Goal: Task Accomplishment & Management: Use online tool/utility

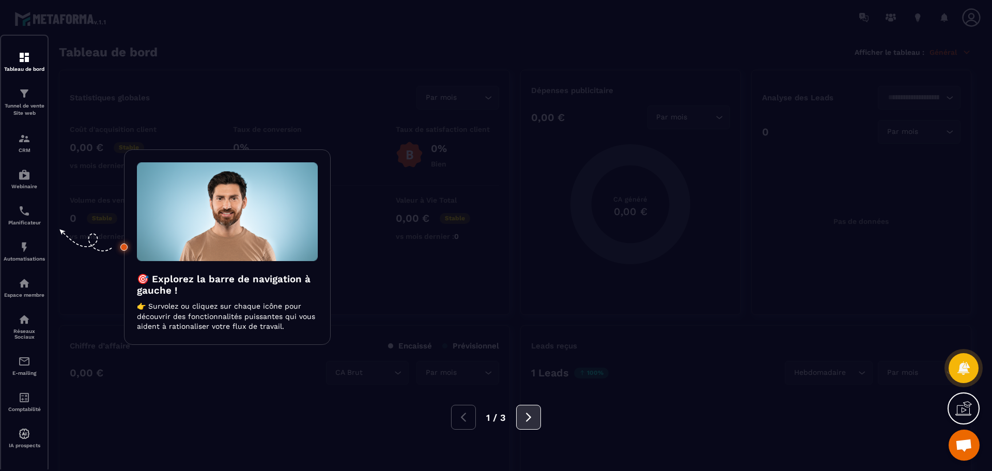
click at [523, 309] on icon at bounding box center [528, 416] width 11 height 11
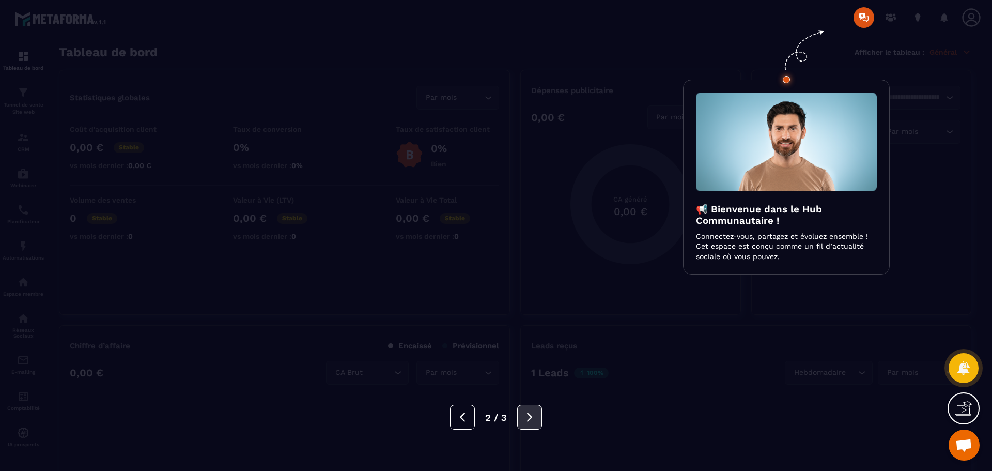
click at [522, 309] on button at bounding box center [529, 416] width 25 height 25
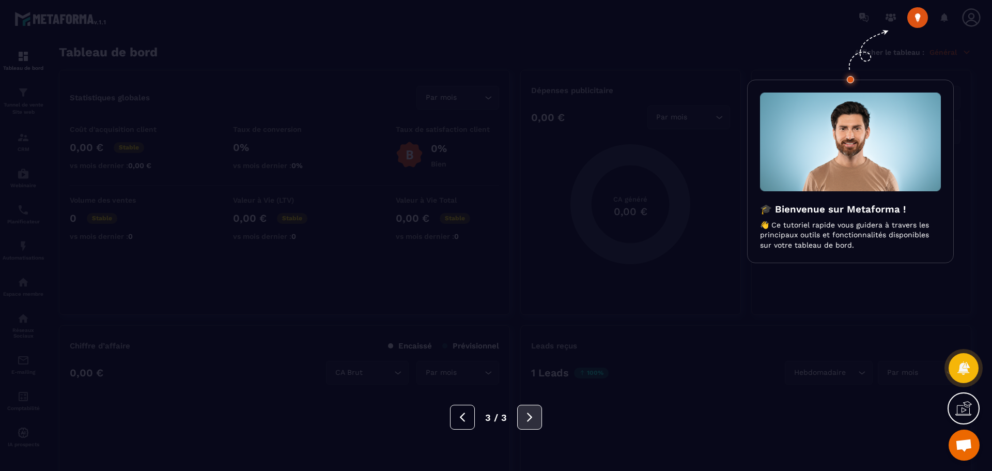
click at [522, 309] on button at bounding box center [529, 416] width 25 height 25
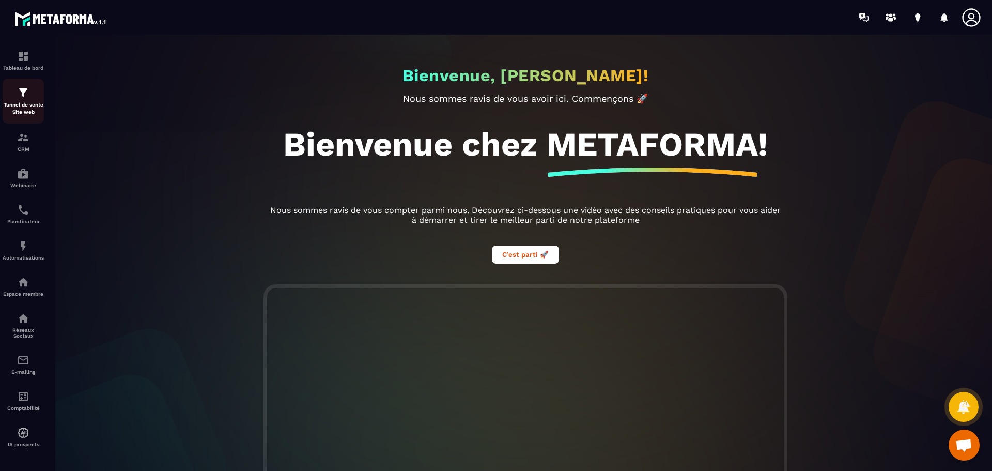
click at [23, 96] on img at bounding box center [23, 92] width 12 height 12
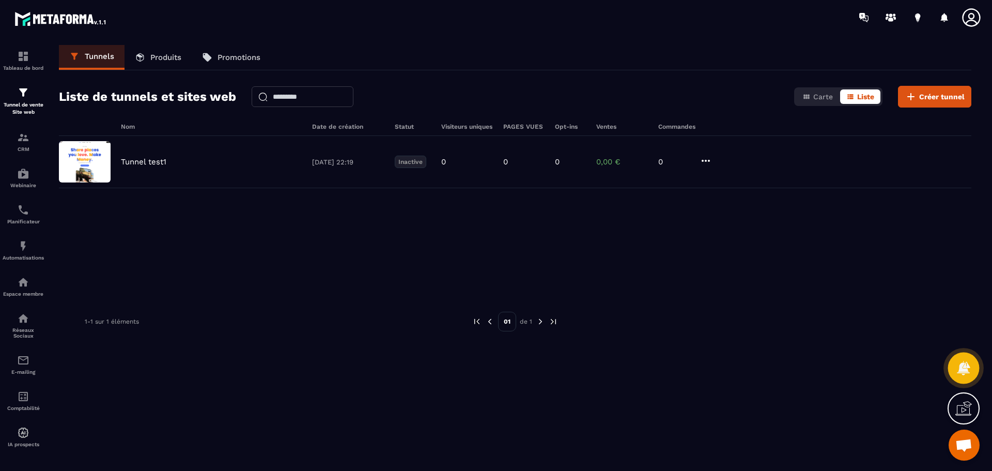
click at [697, 309] on div at bounding box center [964, 368] width 32 height 32
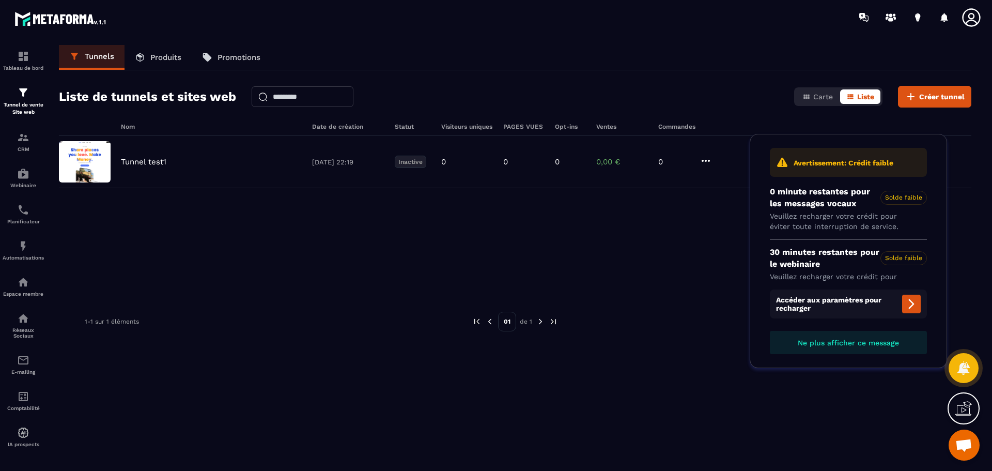
click at [692, 309] on div "Nom Date de création Statut Visiteurs uniques PAGES VUES Opt-ins Ventes Command…" at bounding box center [515, 306] width 912 height 367
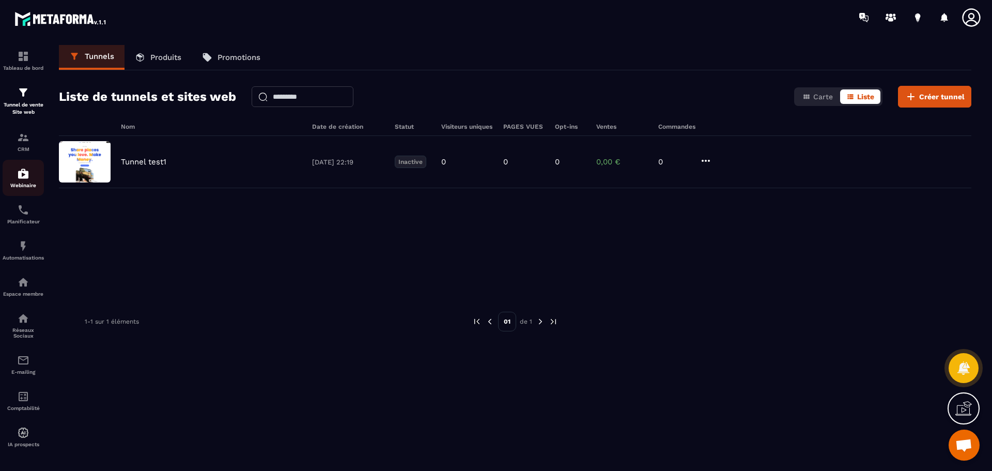
click at [18, 175] on img at bounding box center [23, 173] width 12 height 12
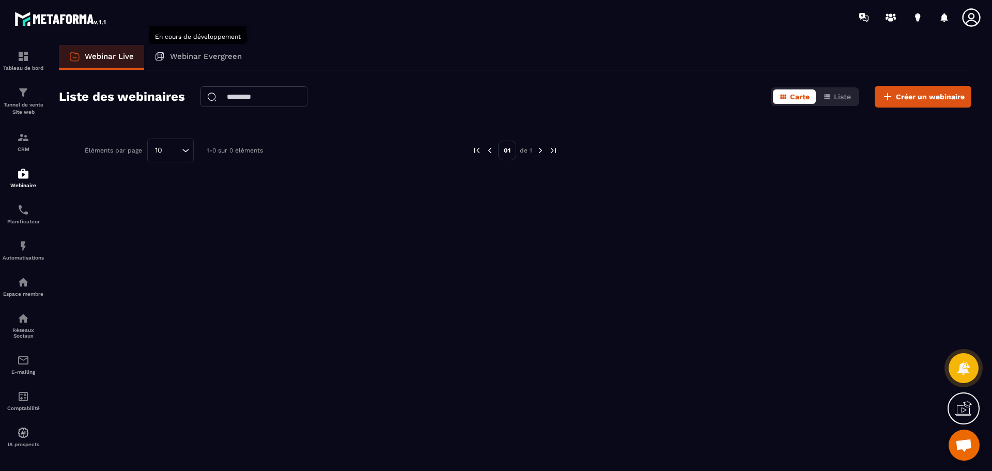
click at [202, 61] on div "Webinar Evergreen" at bounding box center [198, 57] width 108 height 25
click at [205, 58] on p "Webinar Evergreen" at bounding box center [206, 56] width 72 height 9
click at [159, 55] on icon at bounding box center [159, 56] width 8 height 8
click at [203, 54] on p "Webinar Evergreen" at bounding box center [206, 56] width 72 height 9
click at [20, 214] on img at bounding box center [23, 210] width 12 height 12
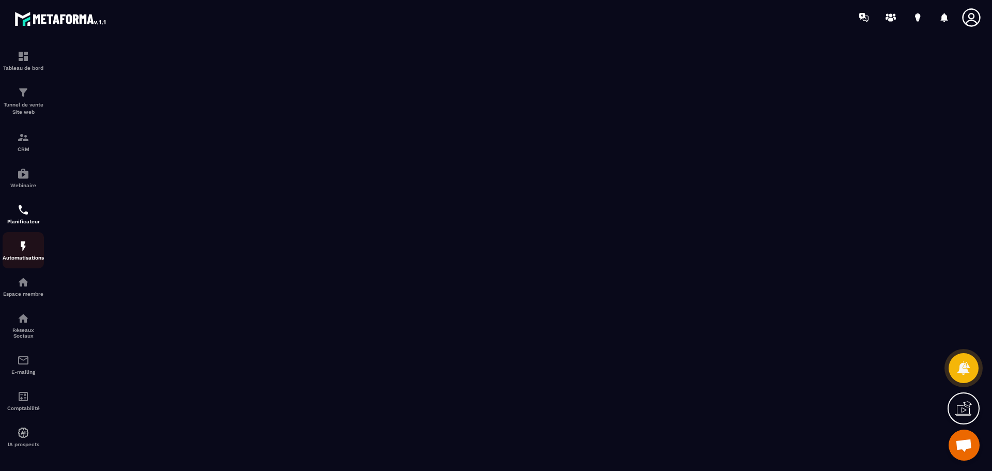
click at [25, 248] on img at bounding box center [23, 246] width 12 height 12
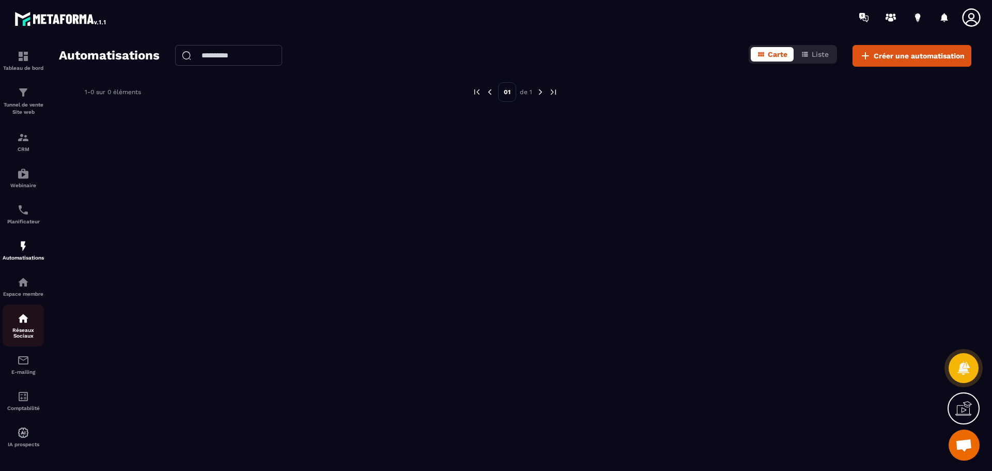
click at [26, 309] on p "Réseaux Sociaux" at bounding box center [23, 332] width 41 height 11
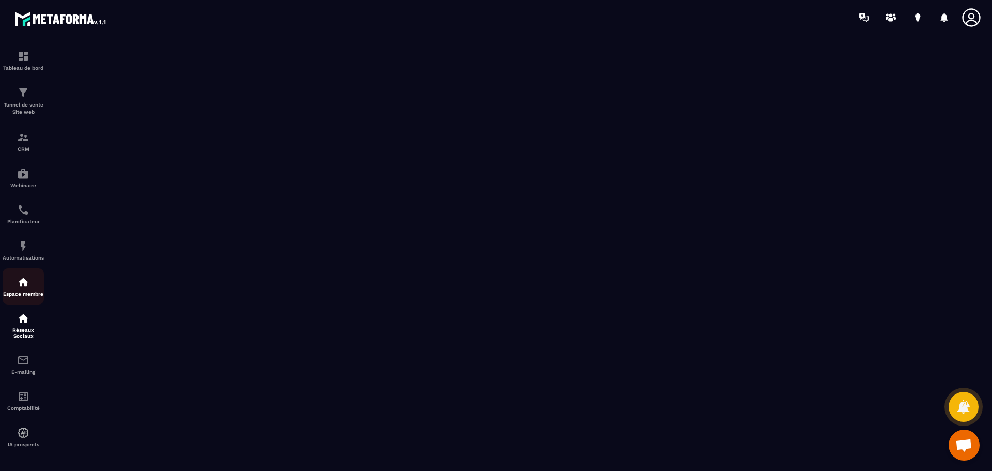
click at [26, 288] on img at bounding box center [23, 282] width 12 height 12
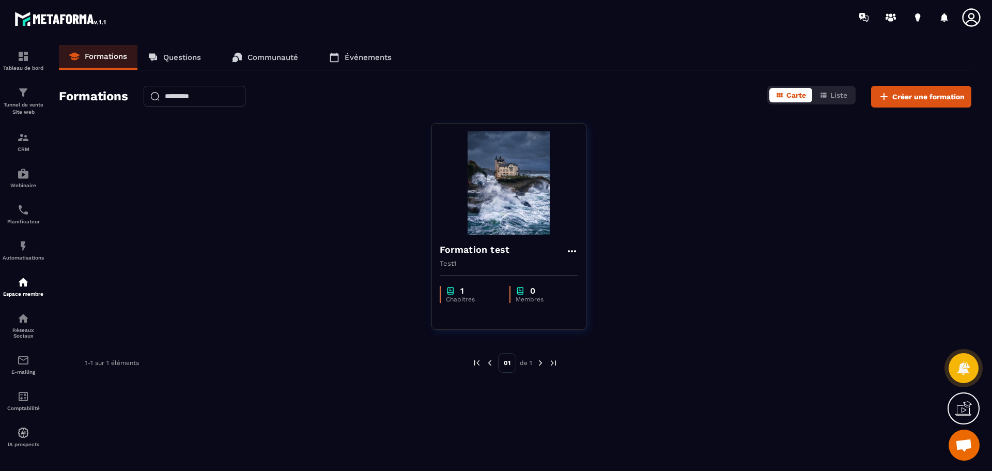
click at [275, 56] on p "Communauté" at bounding box center [272, 57] width 51 height 9
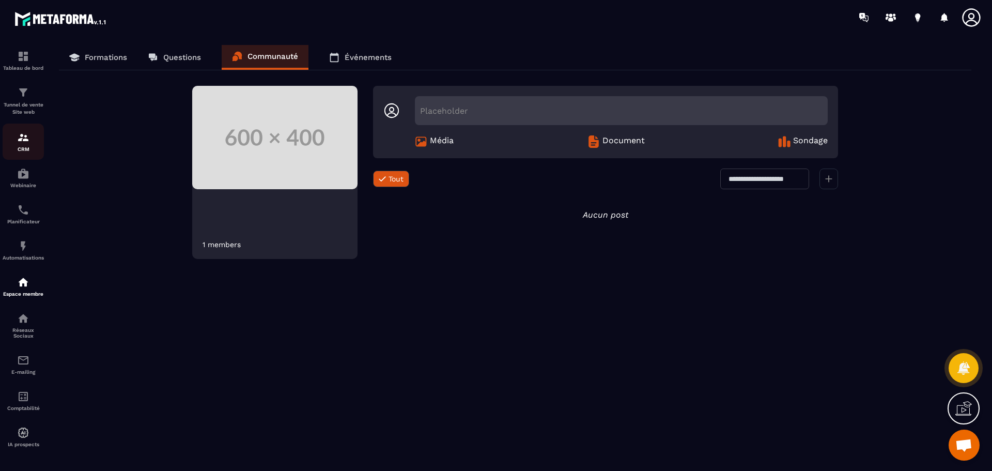
click at [22, 146] on div "CRM" at bounding box center [23, 141] width 41 height 21
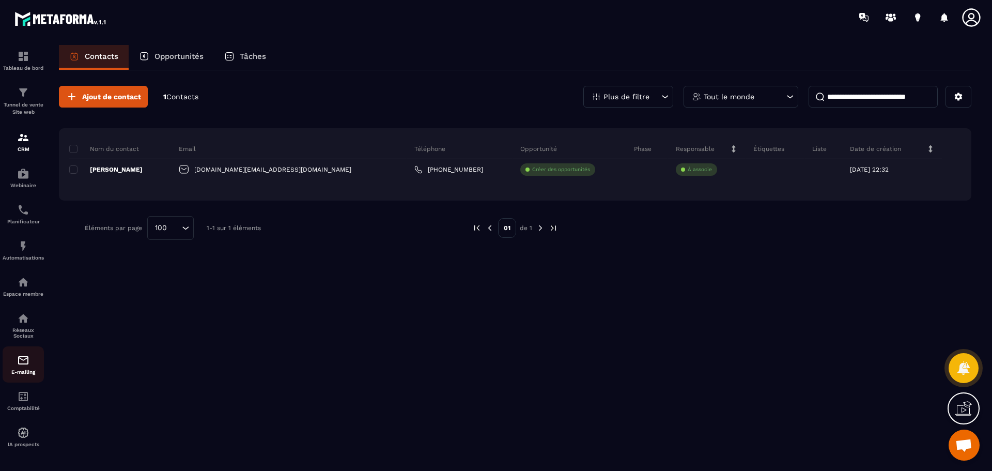
click at [24, 309] on img at bounding box center [23, 360] width 12 height 12
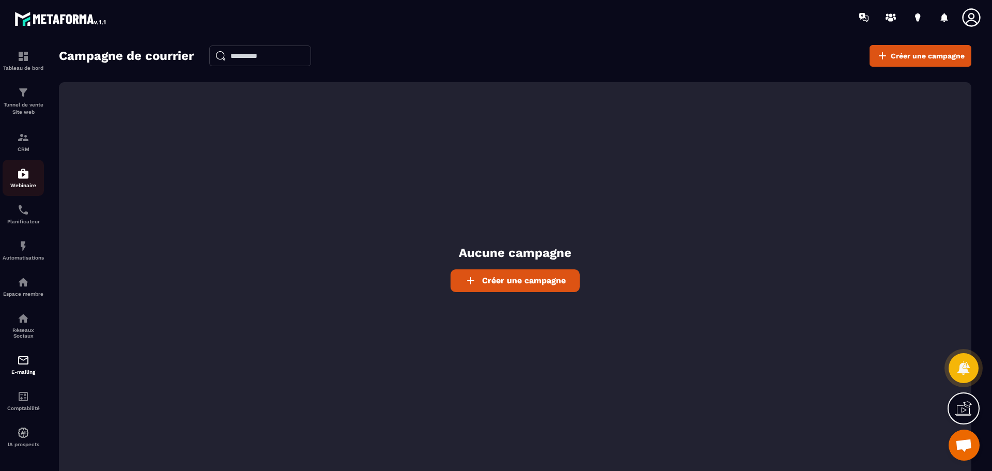
click at [27, 177] on img at bounding box center [23, 173] width 12 height 12
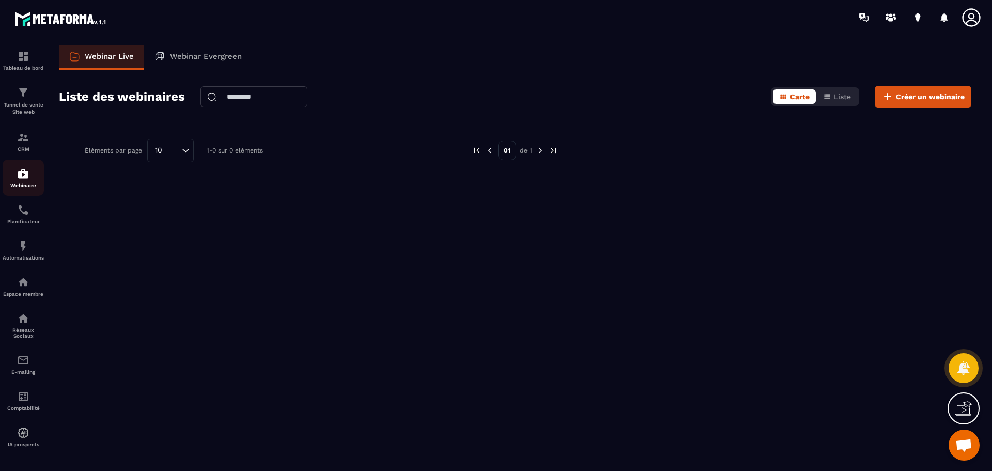
scroll to position [1, 0]
click at [24, 309] on img at bounding box center [23, 395] width 12 height 12
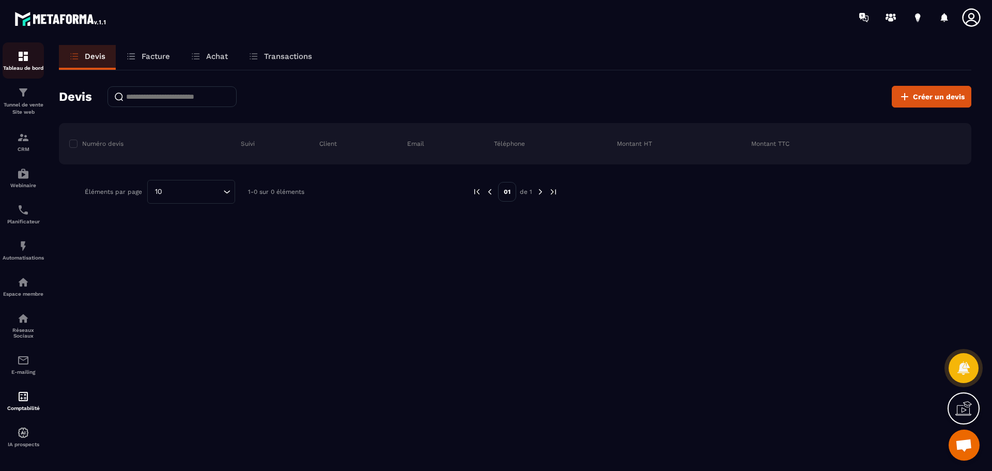
click at [18, 57] on img at bounding box center [23, 56] width 12 height 12
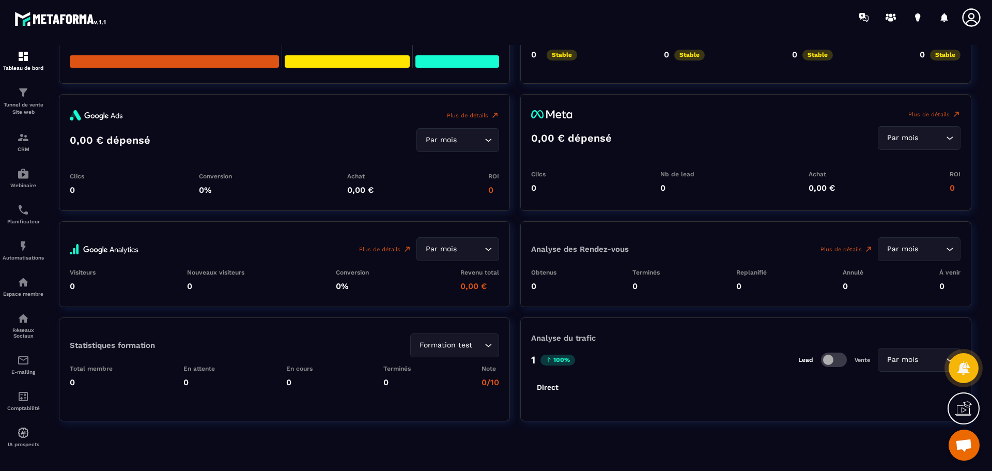
scroll to position [1152, 0]
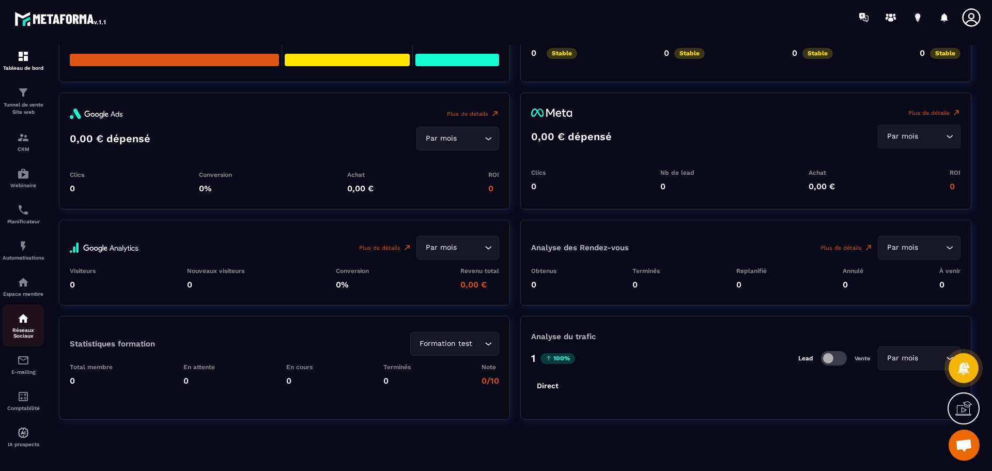
click at [25, 309] on div "Réseaux Sociaux" at bounding box center [23, 325] width 41 height 26
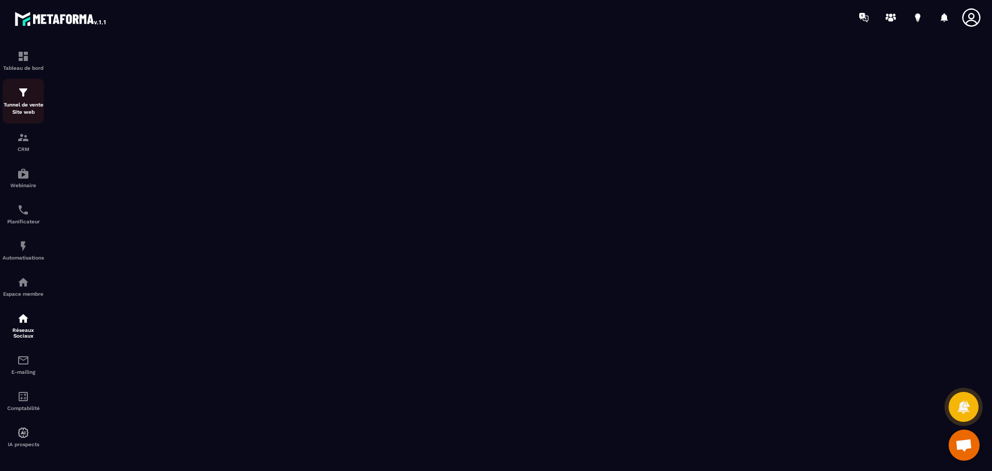
click at [26, 93] on img at bounding box center [23, 92] width 12 height 12
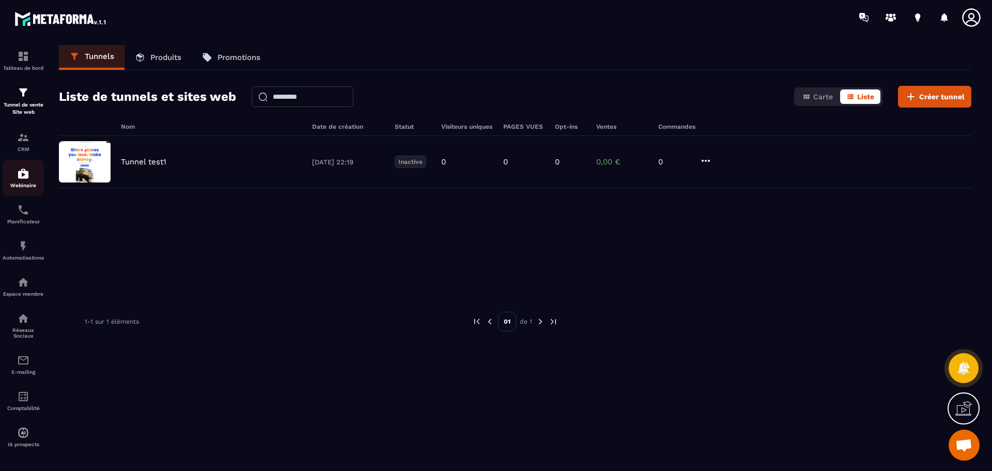
click at [20, 178] on img at bounding box center [23, 173] width 12 height 12
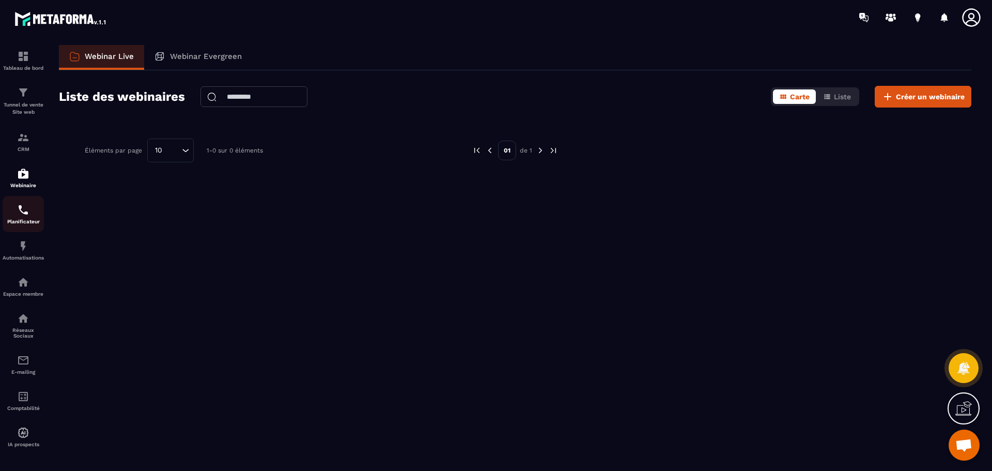
click at [22, 216] on div "Planificateur" at bounding box center [23, 214] width 41 height 21
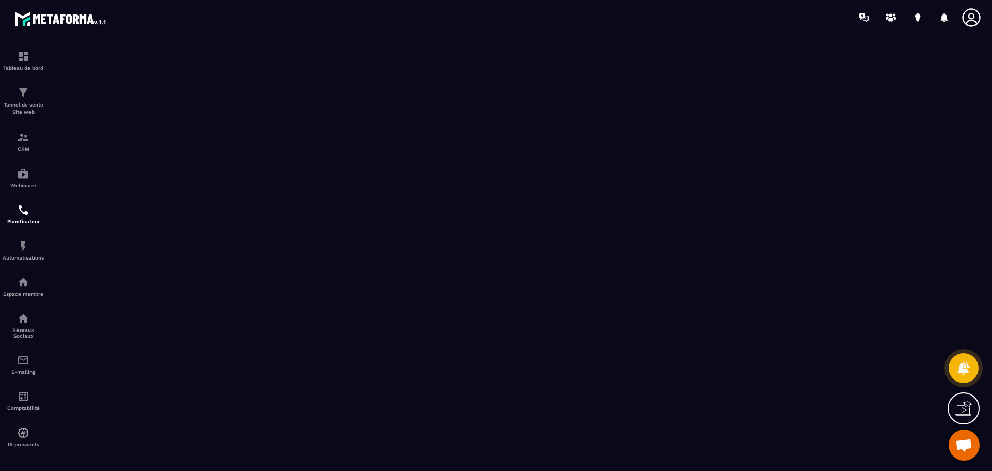
click at [697, 309] on icon at bounding box center [963, 408] width 17 height 17
click at [697, 309] on icon at bounding box center [739, 310] width 12 height 12
click at [697, 19] on div at bounding box center [944, 17] width 21 height 21
click at [697, 16] on div at bounding box center [944, 17] width 21 height 21
click at [697, 17] on icon at bounding box center [917, 16] width 5 height 7
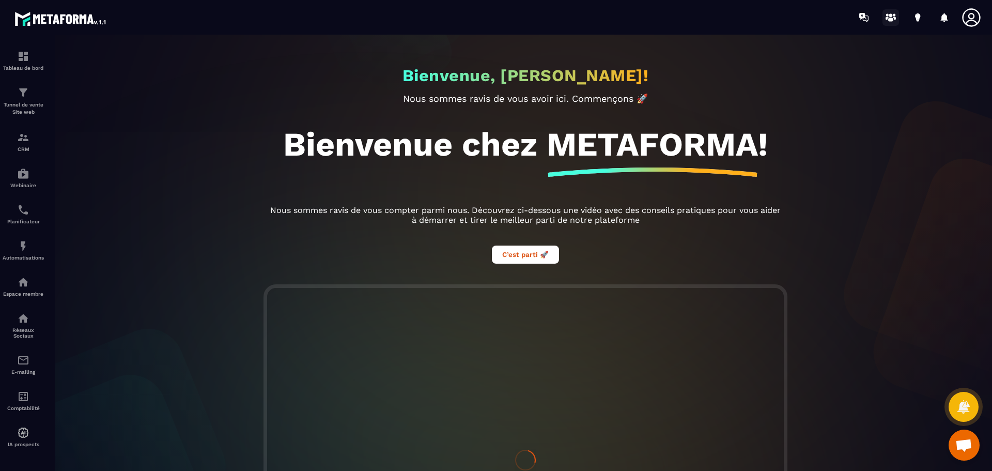
click at [697, 16] on icon at bounding box center [890, 17] width 17 height 17
click at [25, 59] on img at bounding box center [23, 56] width 12 height 12
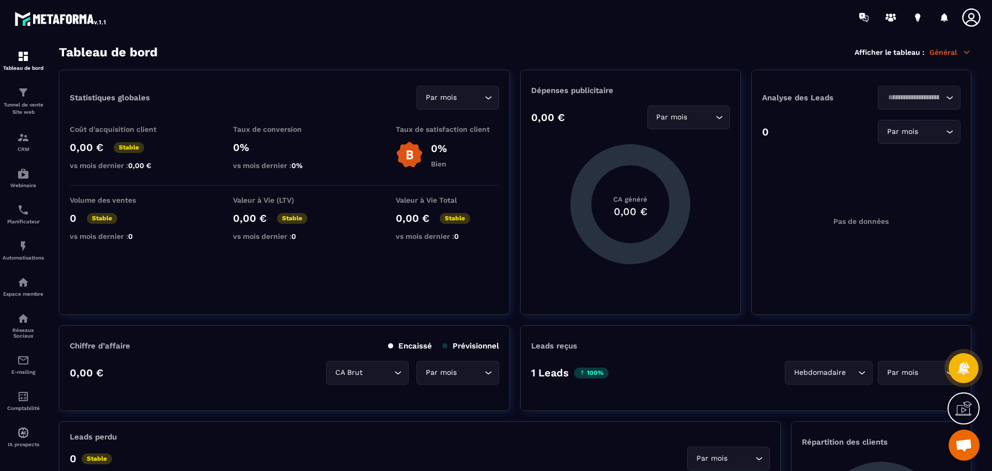
click at [697, 50] on p "Général" at bounding box center [950, 52] width 42 height 9
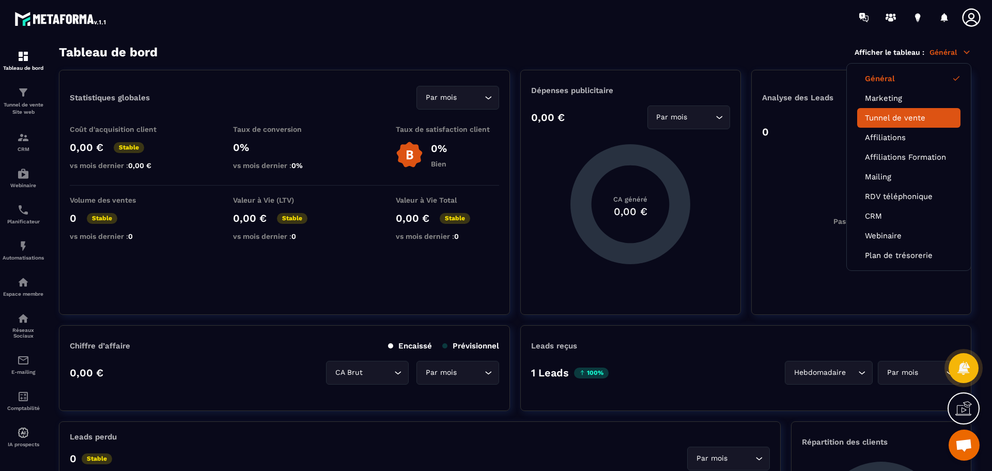
click at [697, 117] on link "Tunnel de vente" at bounding box center [909, 117] width 88 height 9
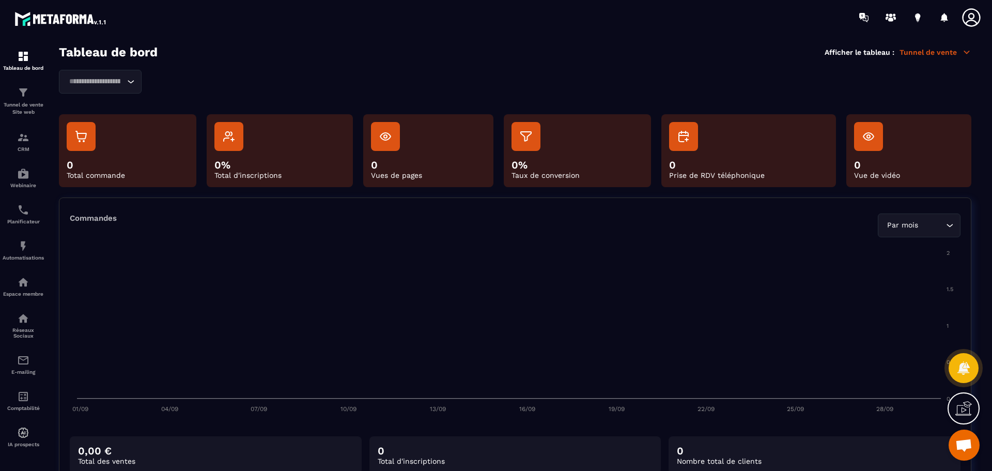
click at [697, 52] on p "Tunnel de vente" at bounding box center [935, 52] width 72 height 9
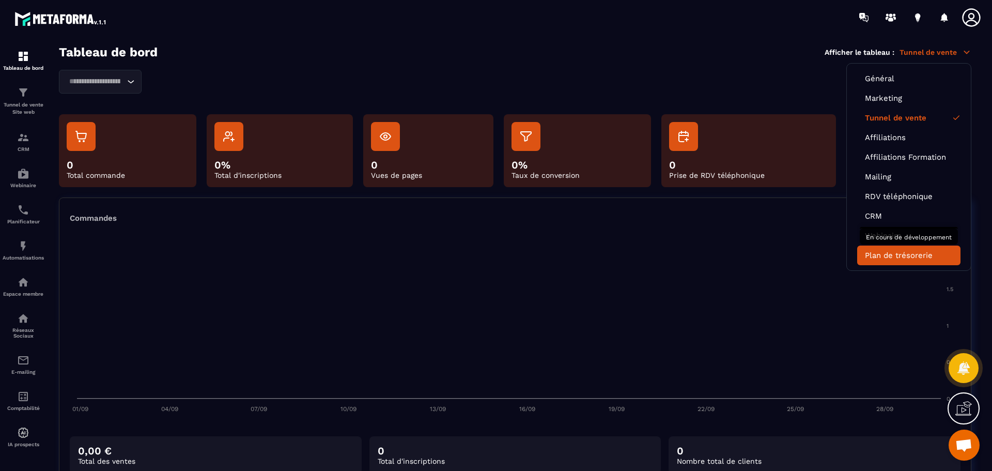
click at [697, 253] on link "Plan de trésorerie" at bounding box center [909, 255] width 88 height 9
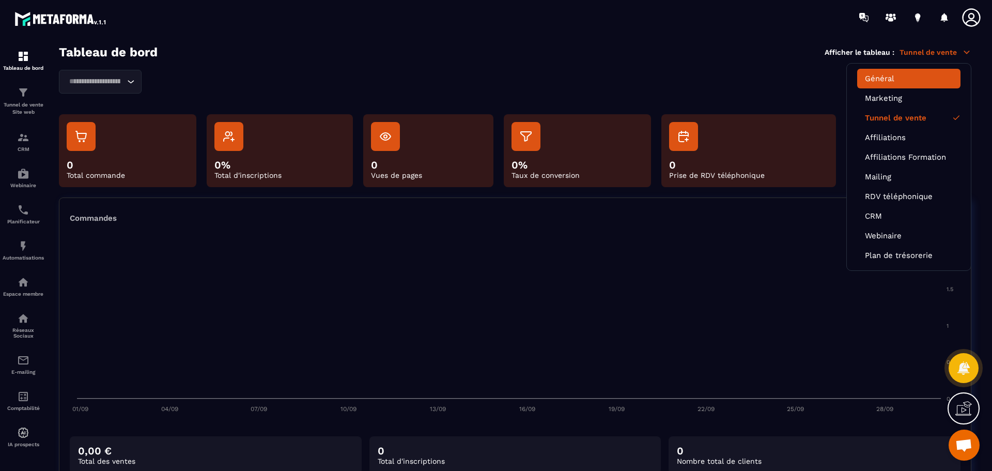
click at [697, 77] on link "Général" at bounding box center [909, 78] width 88 height 9
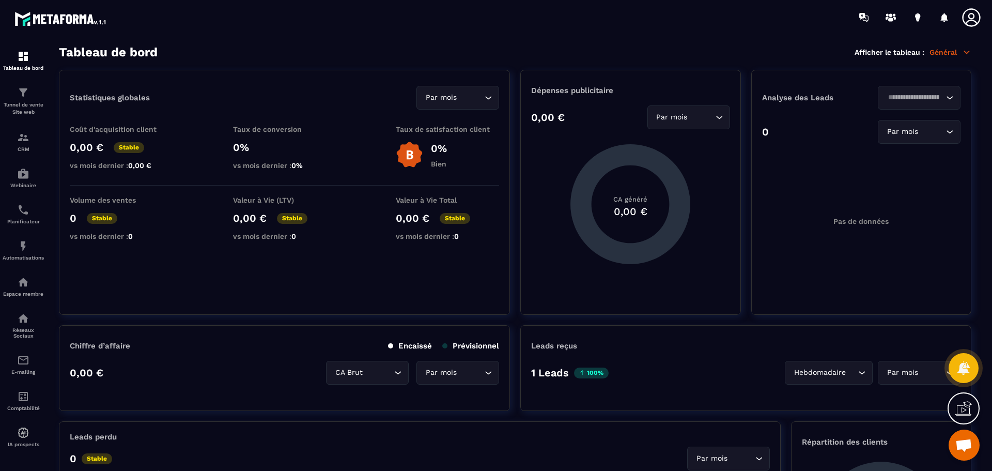
click at [697, 52] on icon at bounding box center [967, 52] width 6 height 3
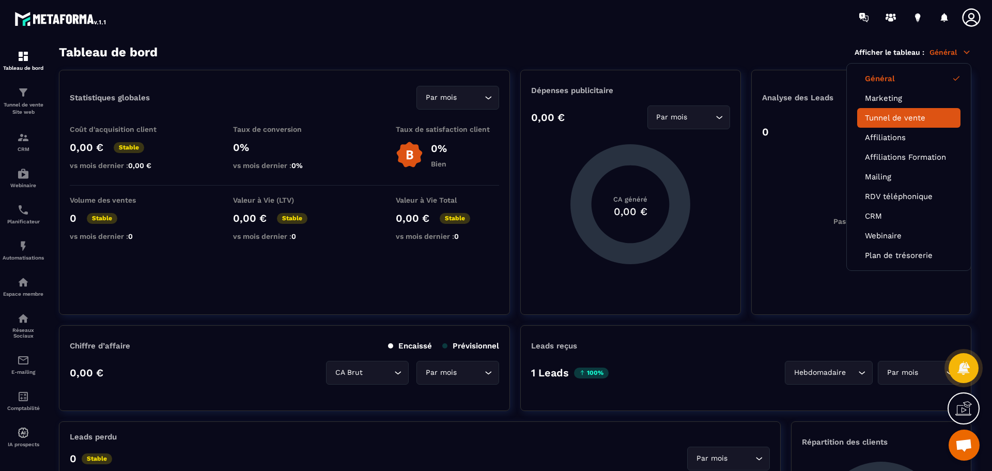
click at [697, 121] on link "Tunnel de vente" at bounding box center [909, 117] width 88 height 9
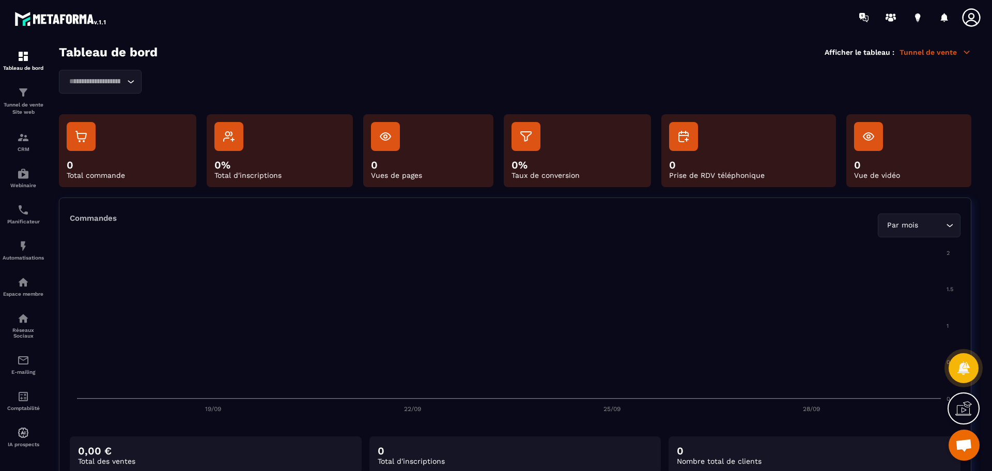
click at [697, 54] on icon at bounding box center [966, 52] width 9 height 9
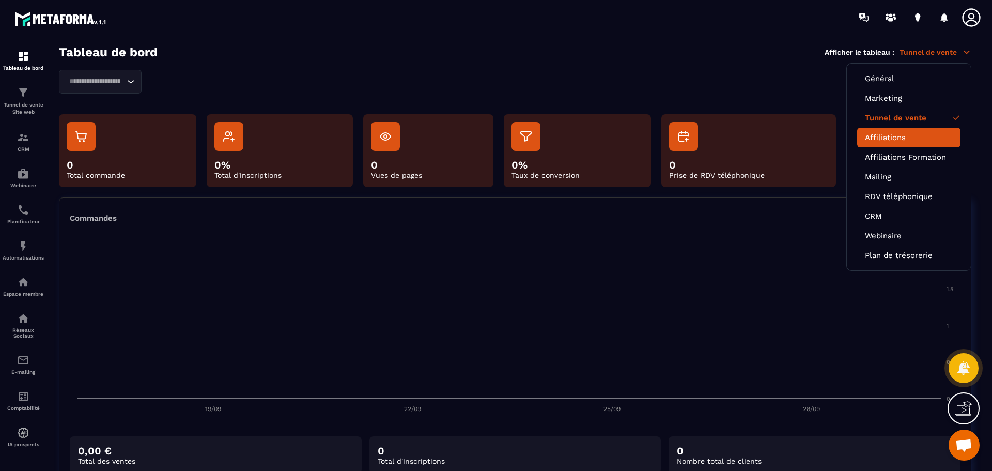
click at [697, 142] on link "Affiliations" at bounding box center [909, 137] width 88 height 9
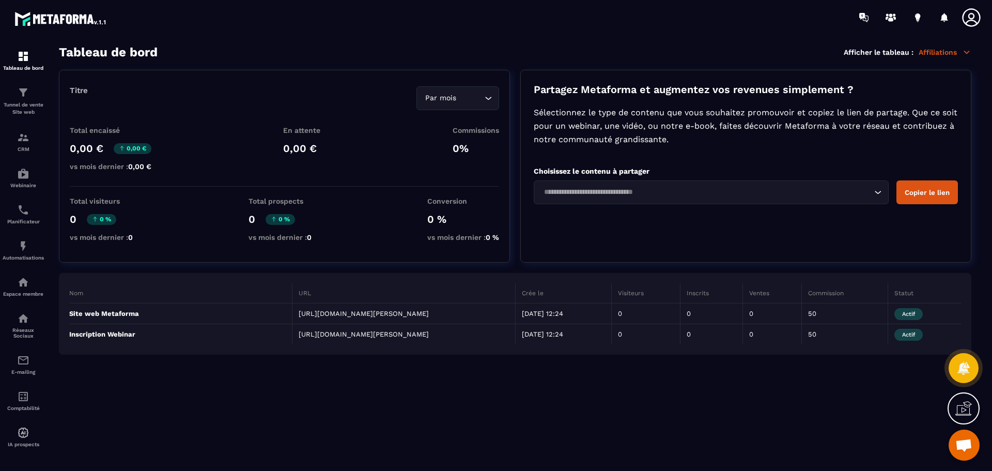
click at [697, 52] on icon at bounding box center [967, 52] width 6 height 3
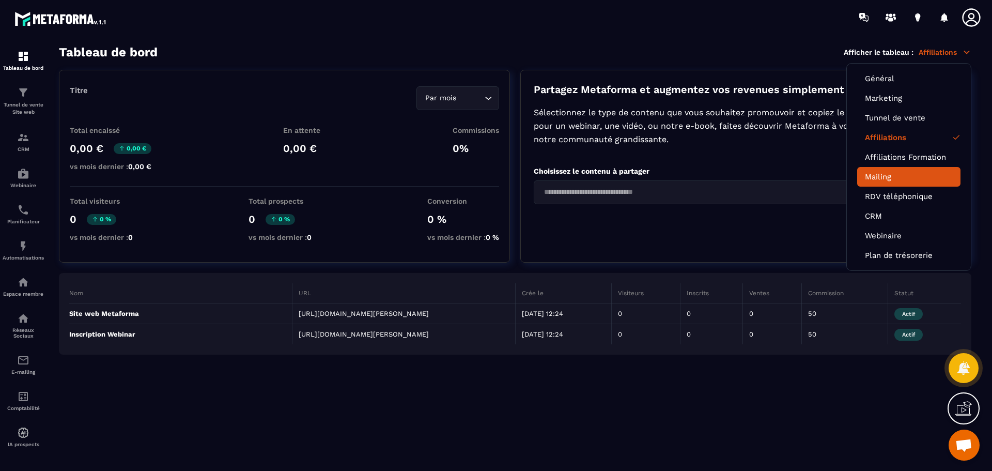
click at [697, 178] on link "Mailing" at bounding box center [909, 176] width 88 height 9
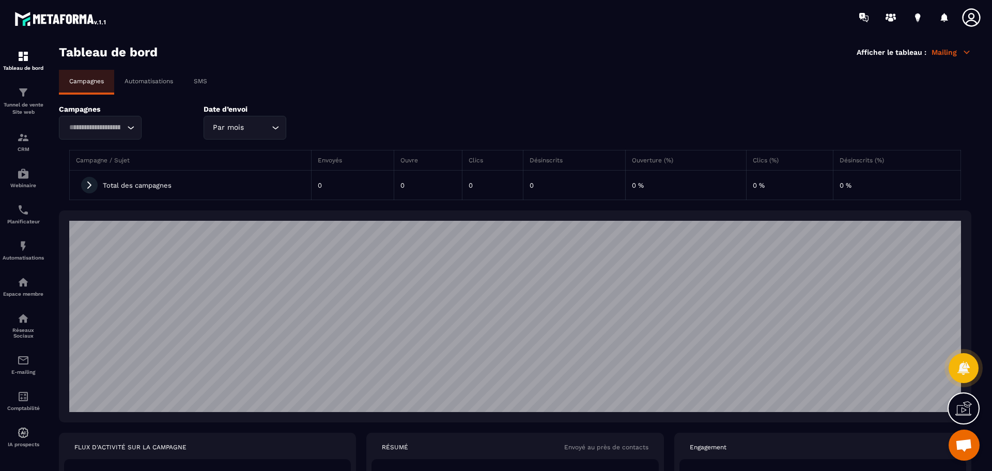
click at [697, 53] on icon at bounding box center [967, 52] width 6 height 3
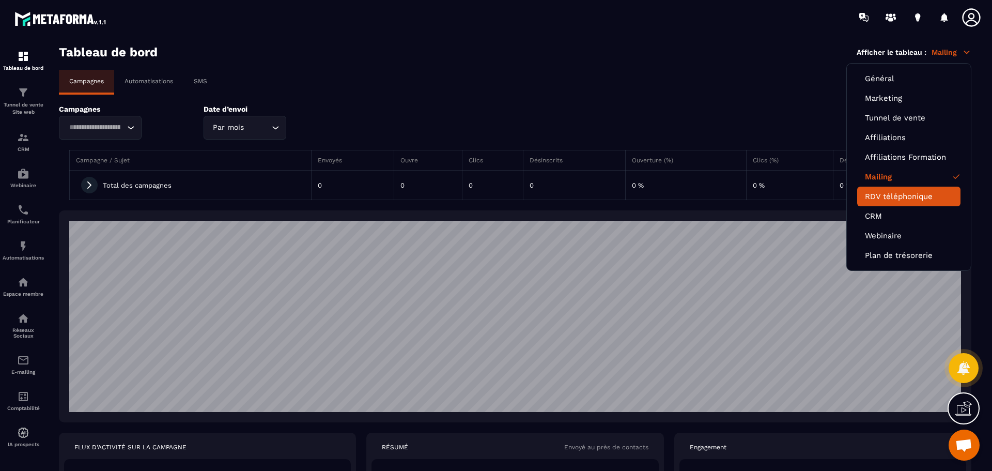
click at [697, 195] on link "RDV téléphonique" at bounding box center [909, 196] width 88 height 9
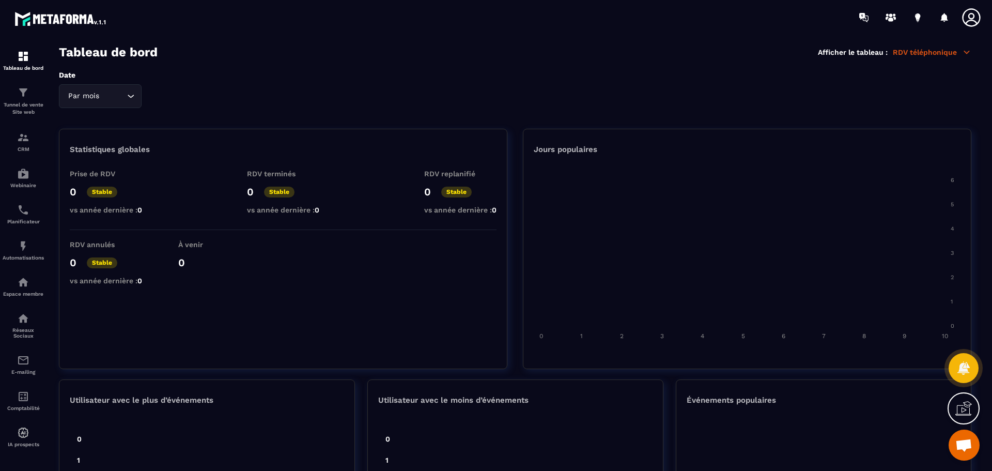
click at [697, 51] on icon at bounding box center [966, 52] width 9 height 9
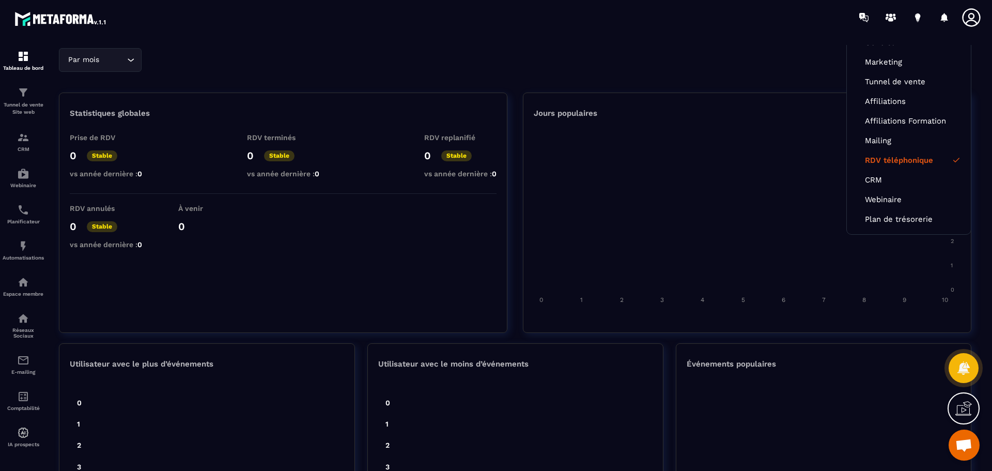
scroll to position [9, 0]
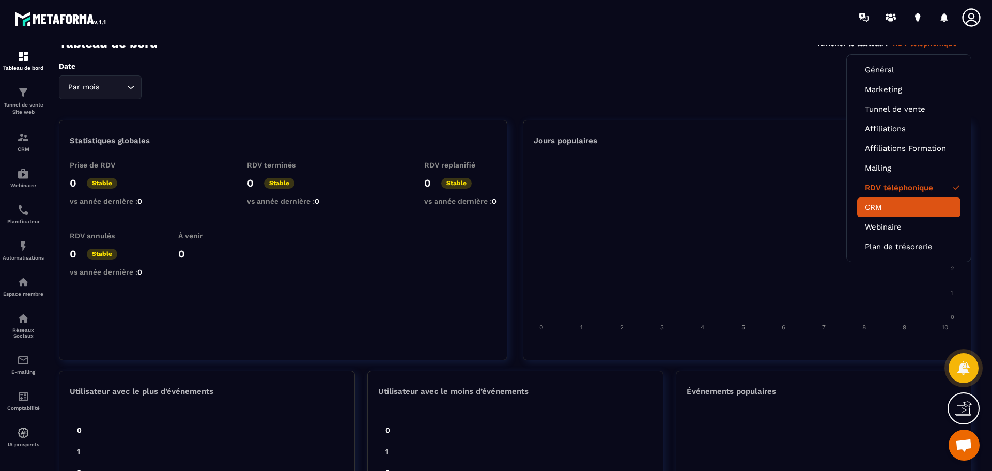
click at [697, 207] on link "CRM" at bounding box center [909, 206] width 88 height 9
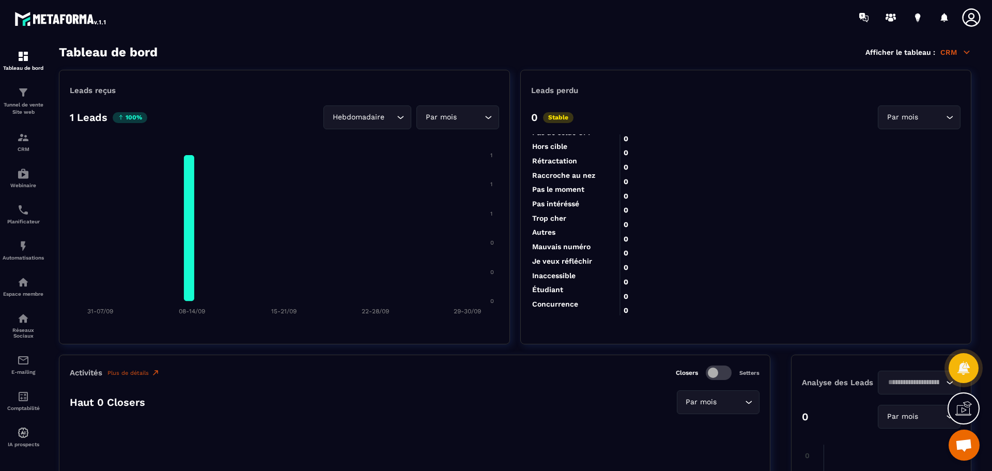
click at [697, 53] on icon at bounding box center [967, 52] width 6 height 3
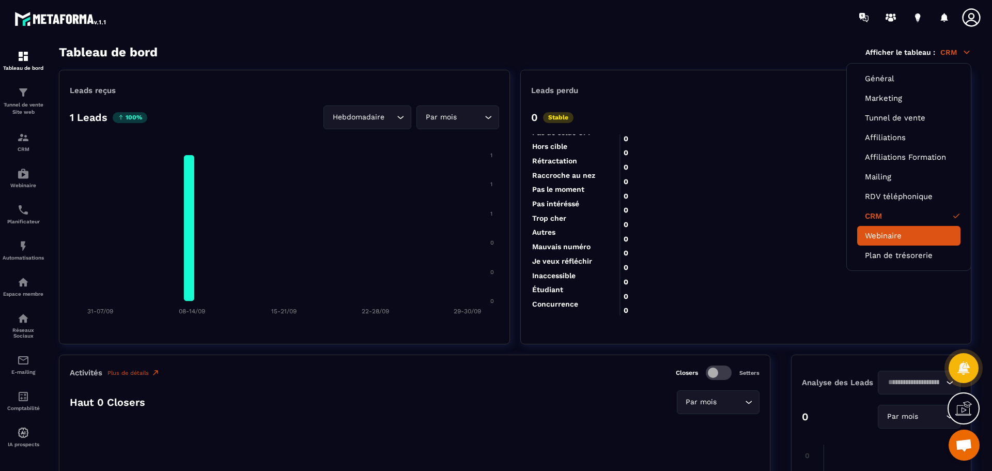
click at [697, 237] on link "Webinaire" at bounding box center [909, 235] width 88 height 9
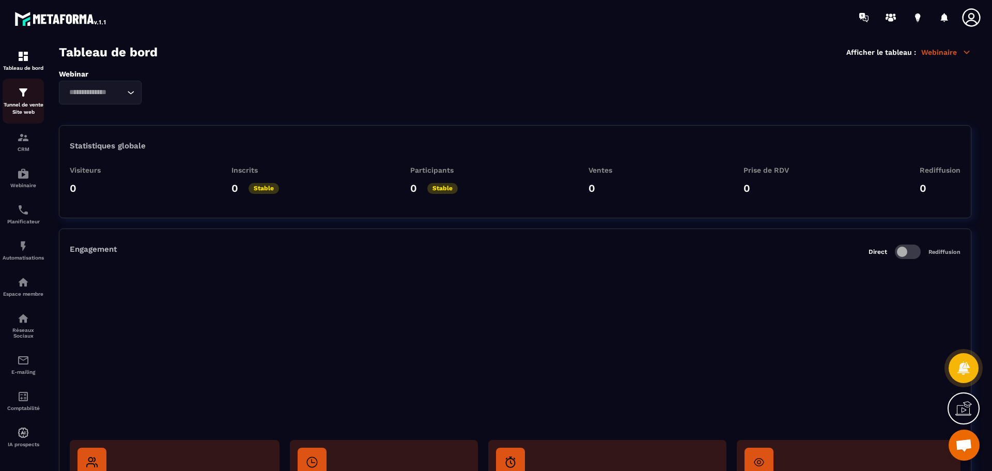
click at [24, 100] on div "Tunnel de vente Site web" at bounding box center [23, 100] width 41 height 29
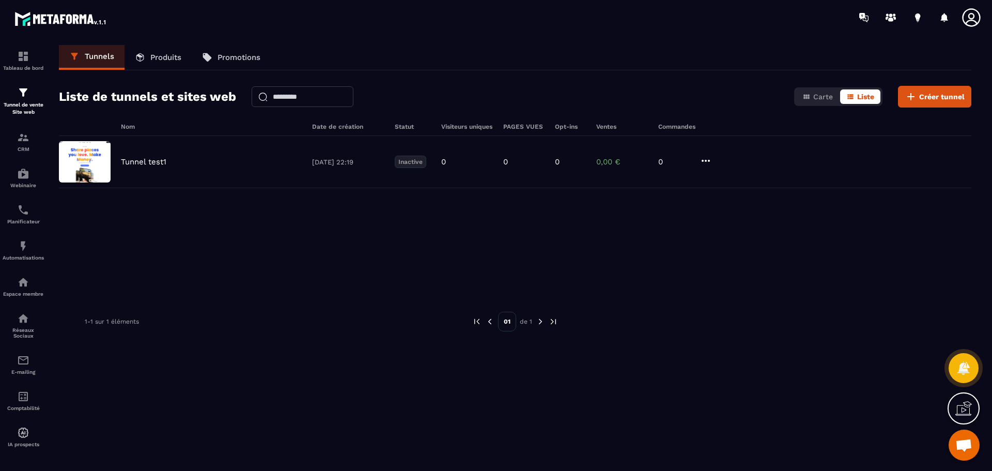
click at [697, 309] on span "Ouvrir le chat" at bounding box center [963, 446] width 17 height 14
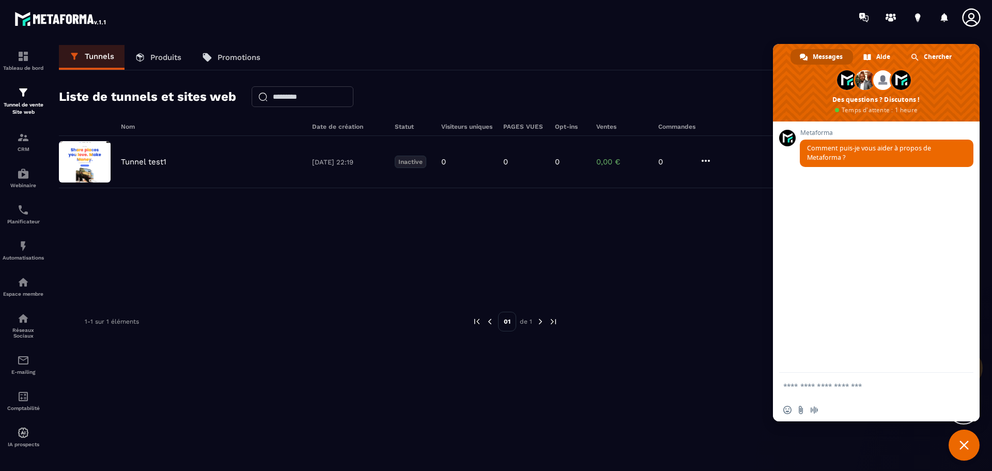
click at [697, 53] on div "Messages" at bounding box center [821, 56] width 62 height 15
click at [697, 309] on textarea "Entrez votre message..." at bounding box center [864, 385] width 163 height 9
type textarea "**********"
click at [697, 309] on span "Envoyer" at bounding box center [962, 375] width 8 height 8
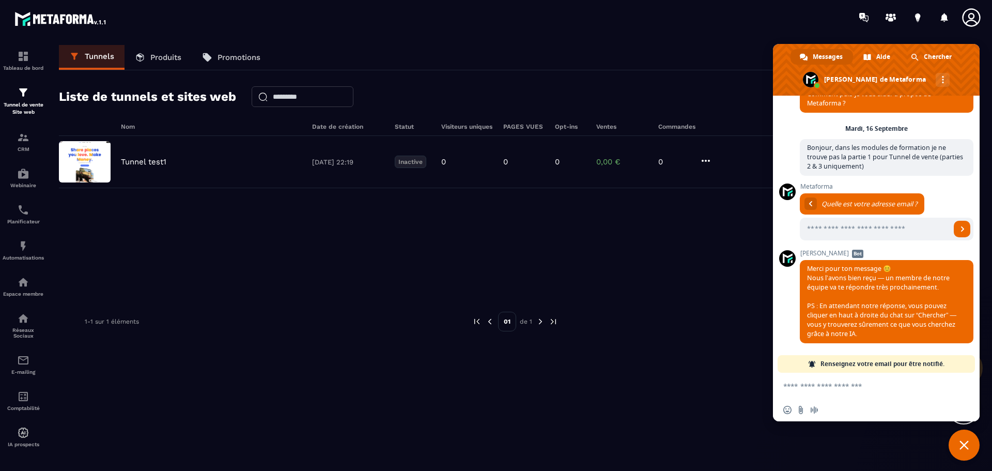
scroll to position [28, 0]
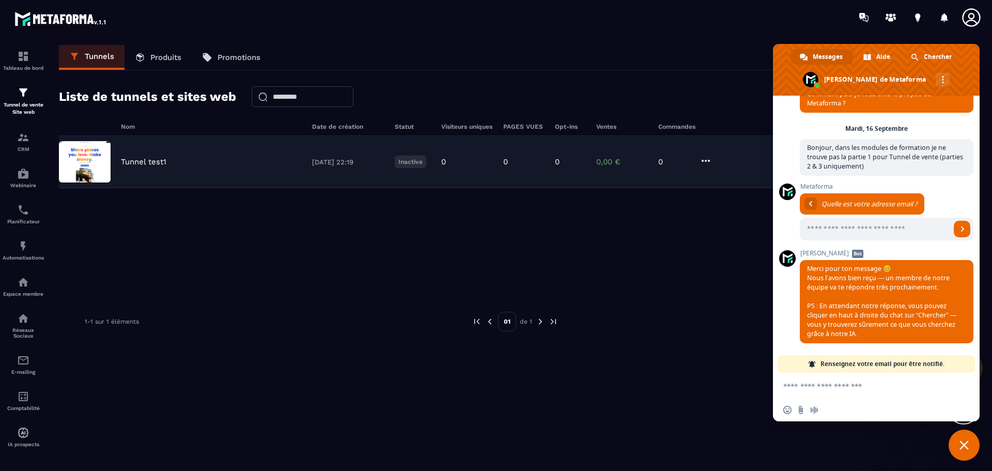
click at [93, 164] on img at bounding box center [85, 161] width 52 height 41
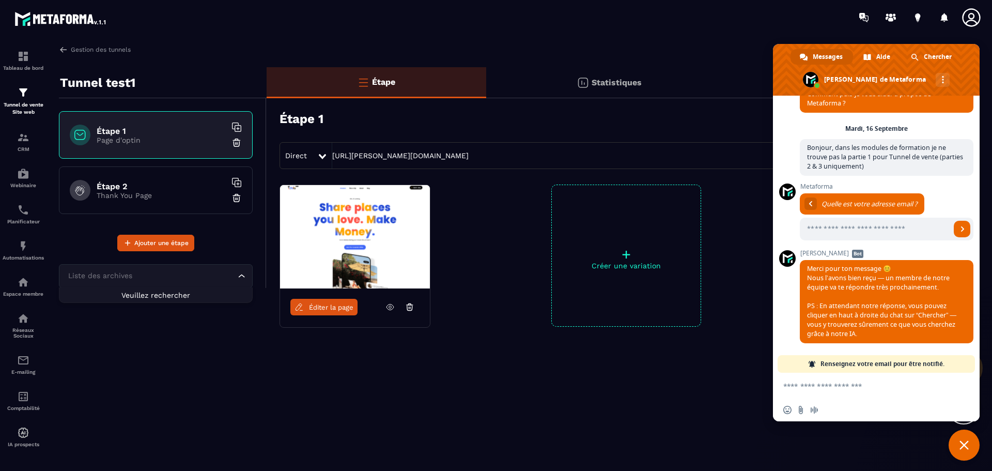
click at [242, 277] on icon "Search for option" at bounding box center [242, 276] width 10 height 10
click at [233, 309] on div "Tunnel test1 Étape 1 Page d'optin Étape 2 Thank You Page Ajouter une étape List…" at bounding box center [163, 233] width 208 height 332
click at [108, 134] on h6 "Étape 1" at bounding box center [161, 131] width 129 height 10
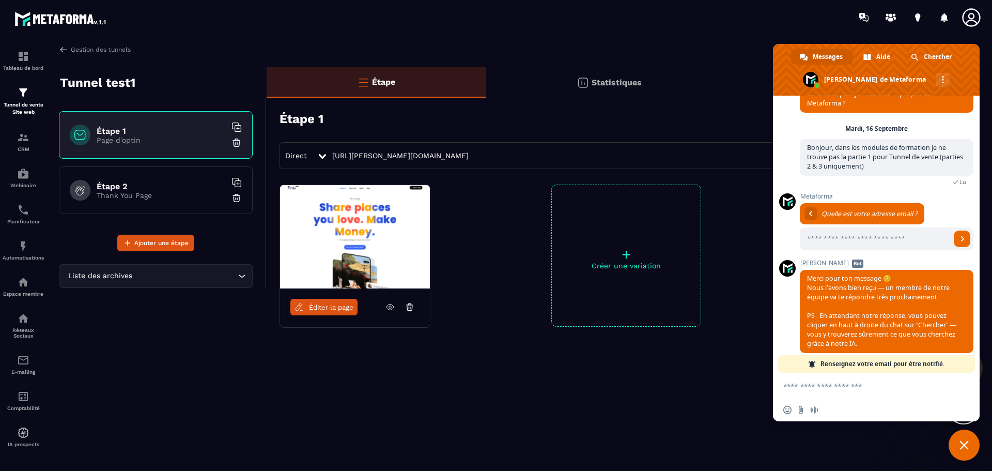
click at [157, 133] on h6 "Étape 1" at bounding box center [161, 131] width 129 height 10
click at [697, 309] on span "Fermer le chat" at bounding box center [963, 444] width 9 height 9
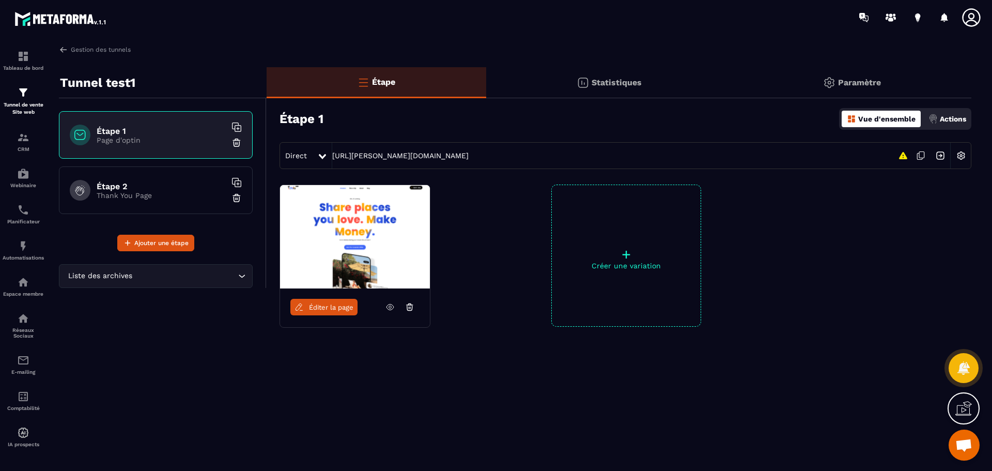
click at [697, 81] on p "Paramètre" at bounding box center [859, 82] width 43 height 10
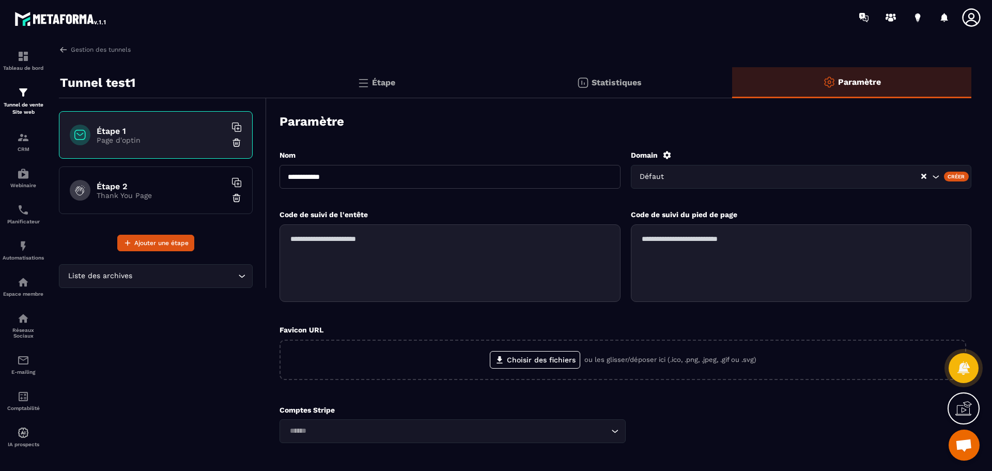
click at [378, 85] on p "Étape" at bounding box center [383, 82] width 23 height 10
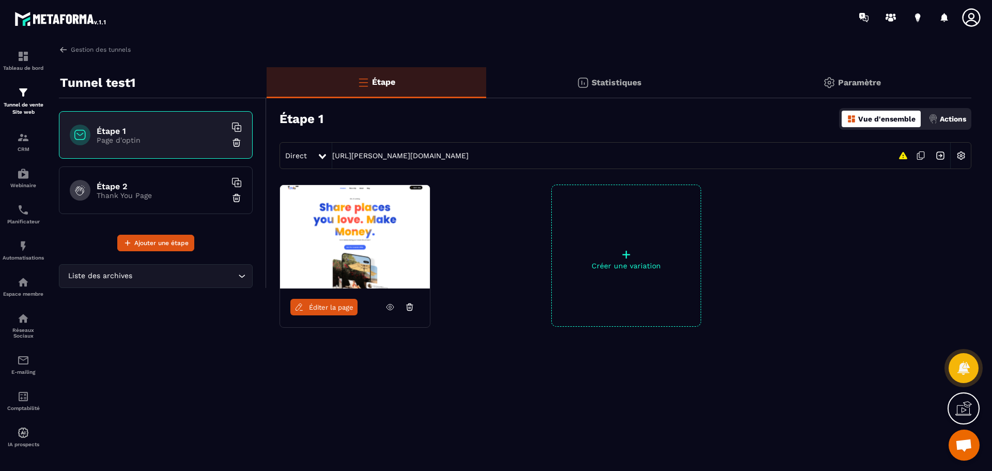
click at [697, 83] on p "Paramètre" at bounding box center [859, 82] width 43 height 10
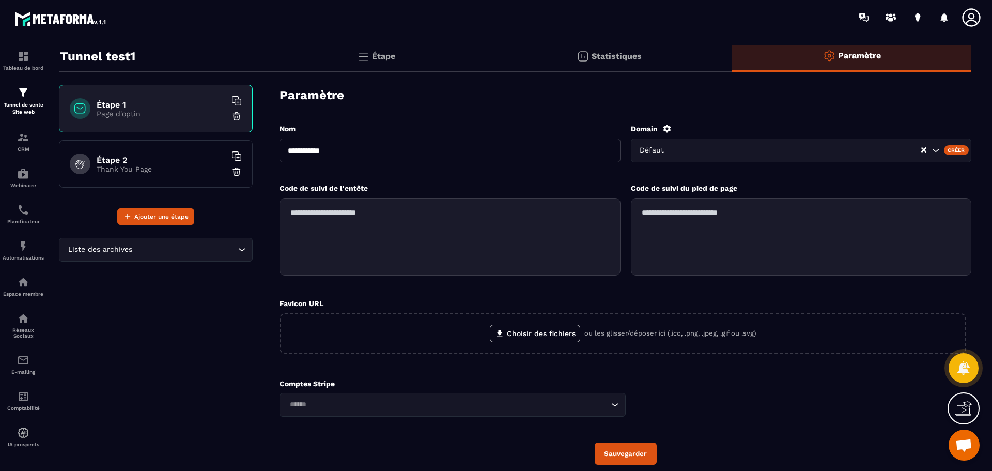
scroll to position [52, 0]
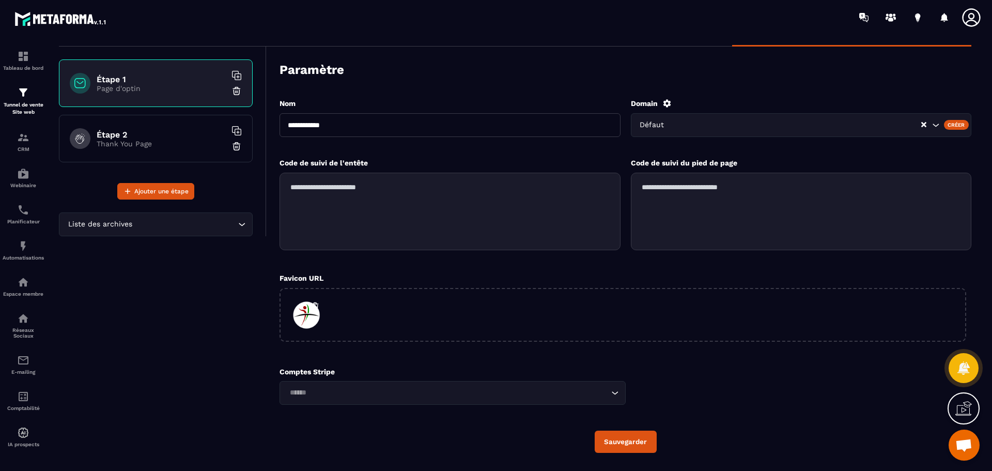
click at [697, 309] on div "Comptes Stripe Loading..." at bounding box center [625, 385] width 692 height 37
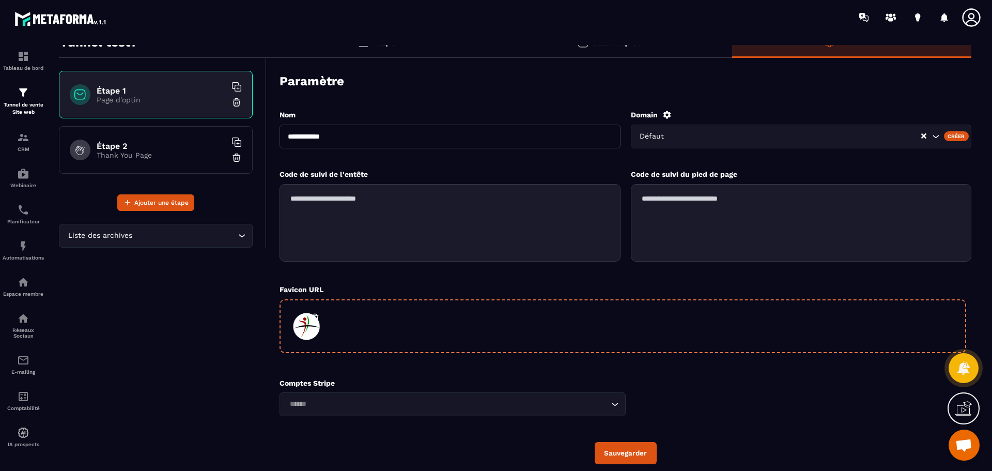
scroll to position [0, 0]
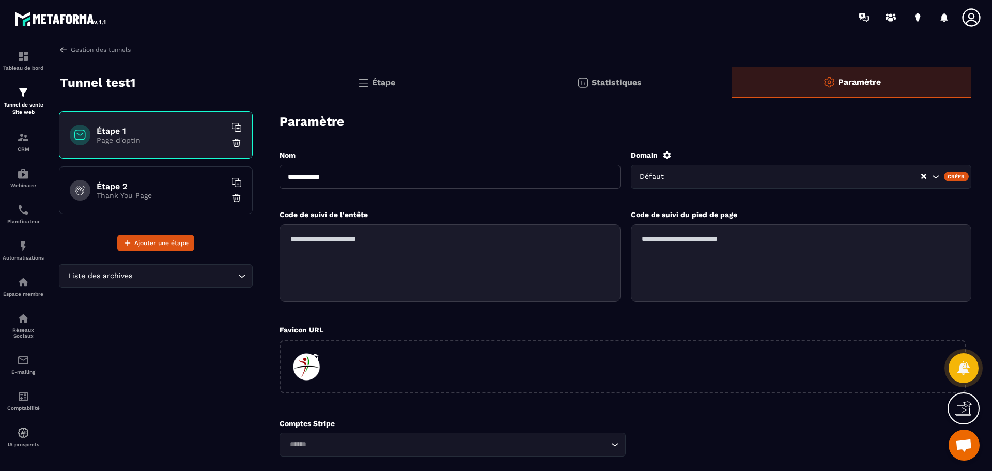
click at [130, 137] on p "Page d'optin" at bounding box center [161, 140] width 129 height 8
click at [158, 130] on h6 "Étape 1" at bounding box center [161, 131] width 129 height 10
click at [697, 79] on p "Paramètre" at bounding box center [859, 82] width 43 height 10
click at [611, 81] on p "Statistiques" at bounding box center [616, 82] width 50 height 10
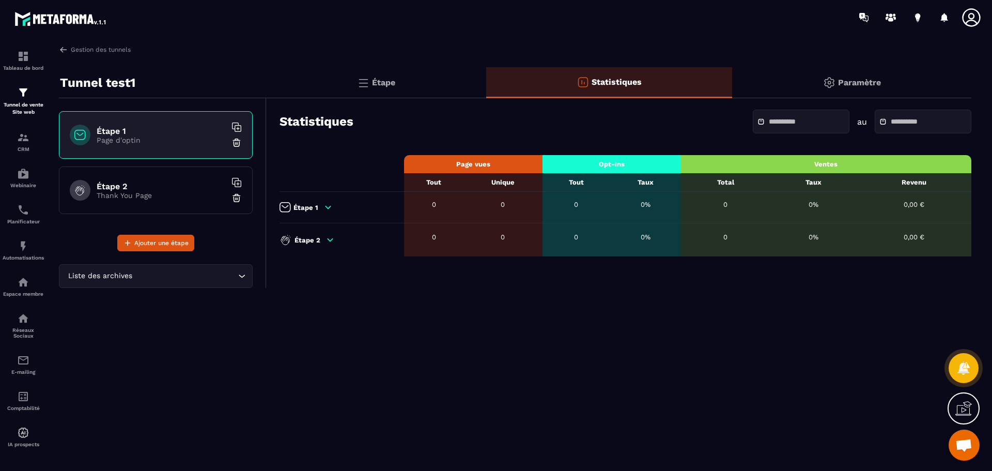
click at [372, 83] on p "Étape" at bounding box center [383, 82] width 23 height 10
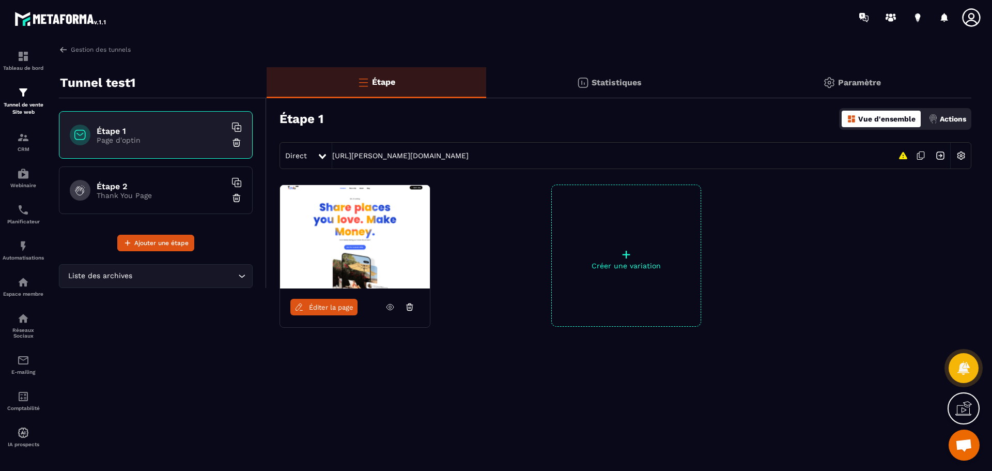
click at [697, 119] on p "Actions" at bounding box center [953, 119] width 26 height 8
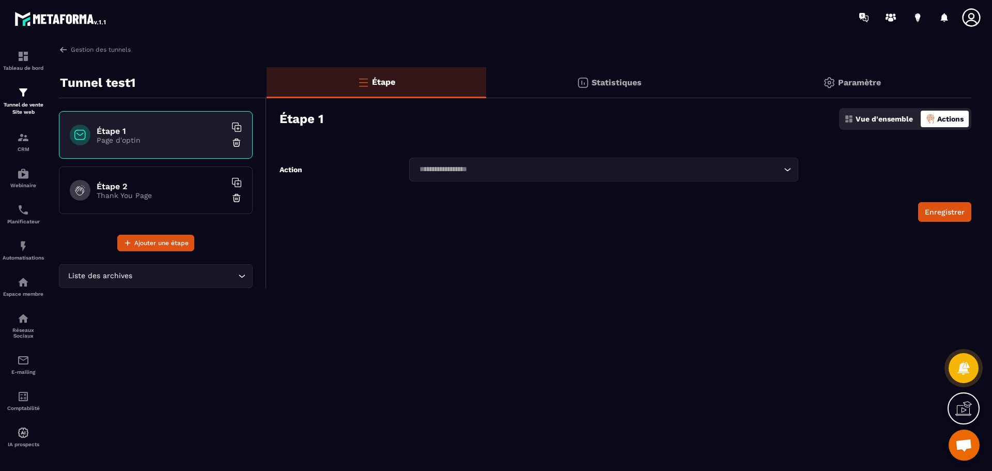
click at [362, 82] on img at bounding box center [363, 82] width 12 height 12
click at [175, 136] on p "Page d'optin" at bounding box center [161, 140] width 129 height 8
click at [181, 185] on h6 "Étape 2" at bounding box center [161, 186] width 129 height 10
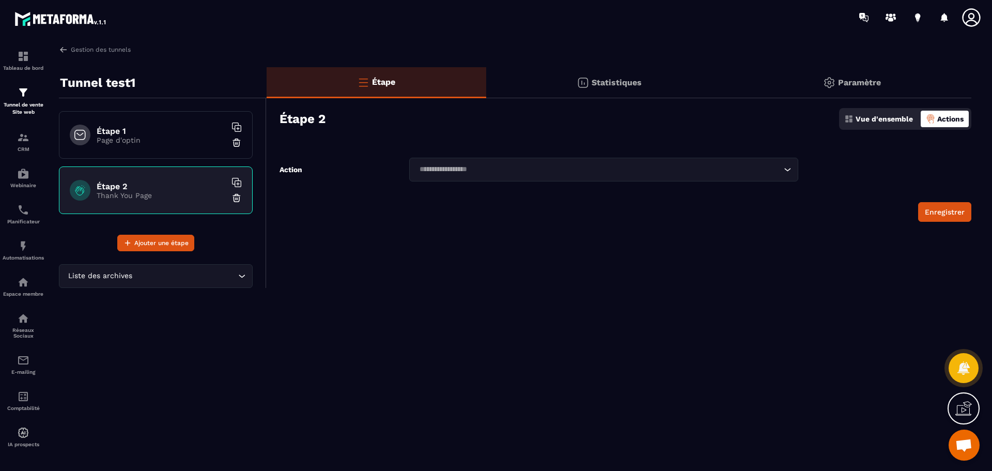
click at [178, 138] on p "Page d'optin" at bounding box center [161, 140] width 129 height 8
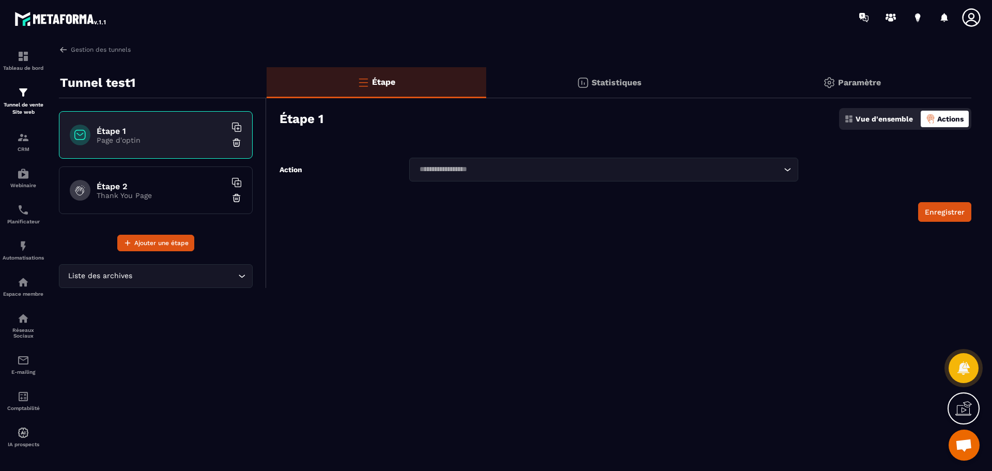
click at [697, 84] on p "Paramètre" at bounding box center [859, 82] width 43 height 10
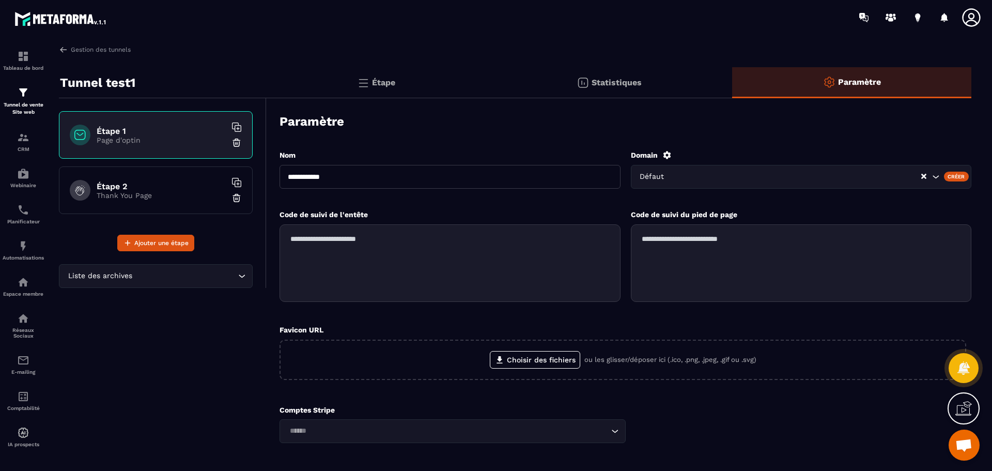
click at [366, 79] on img at bounding box center [363, 82] width 12 height 12
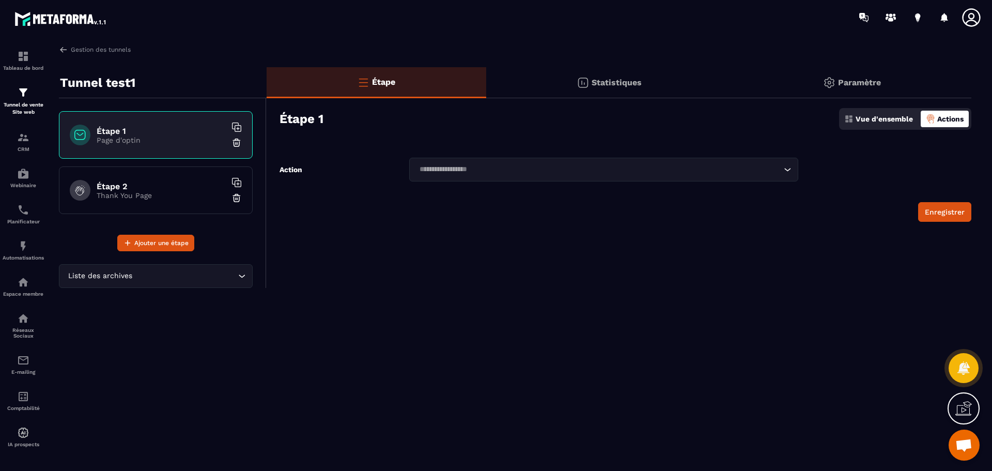
click at [697, 117] on div "Vue d'ensemble" at bounding box center [878, 119] width 74 height 17
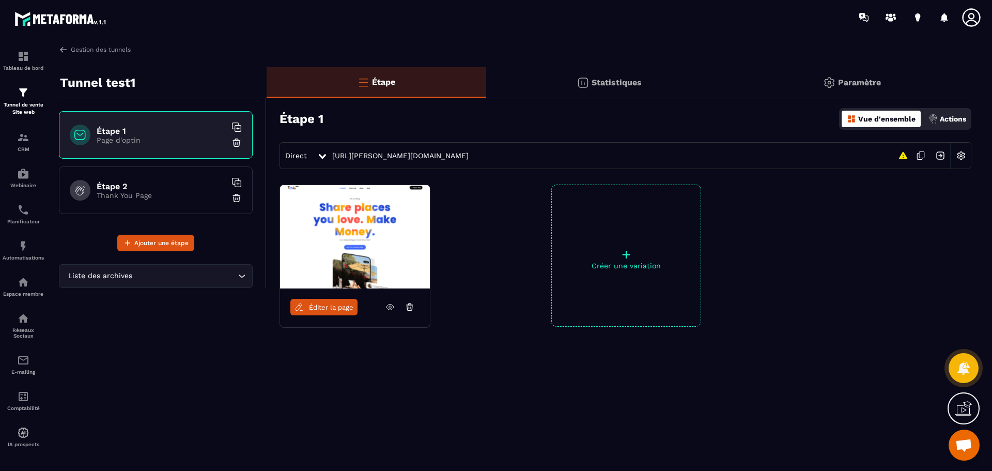
click at [697, 156] on img at bounding box center [961, 156] width 20 height 20
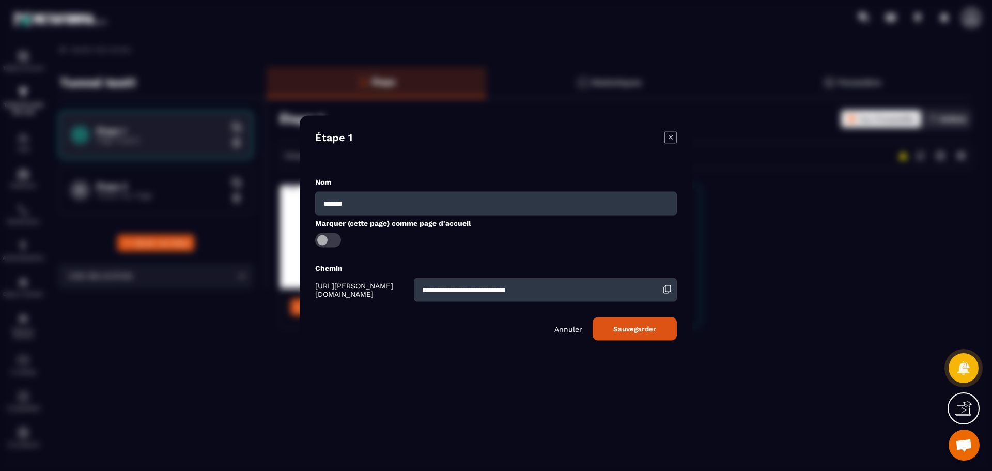
click at [668, 133] on icon "Modal window" at bounding box center [670, 137] width 12 height 12
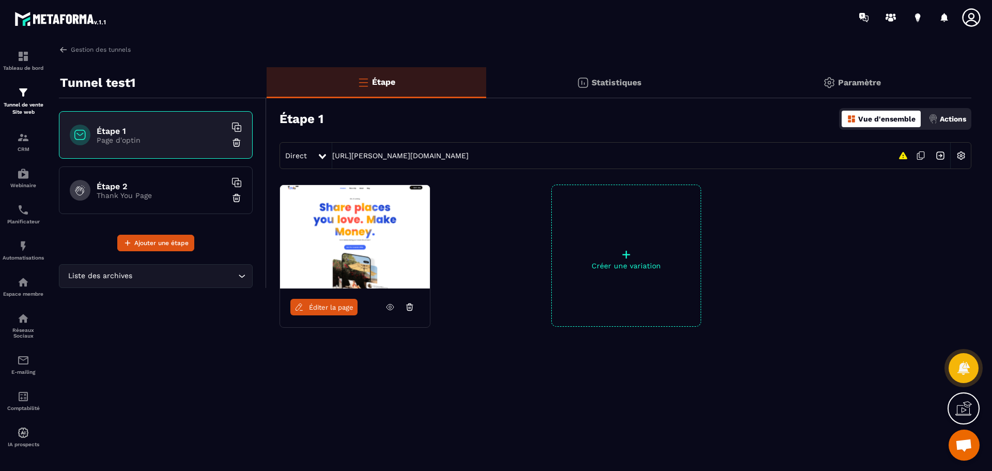
click at [322, 158] on icon at bounding box center [322, 156] width 7 height 5
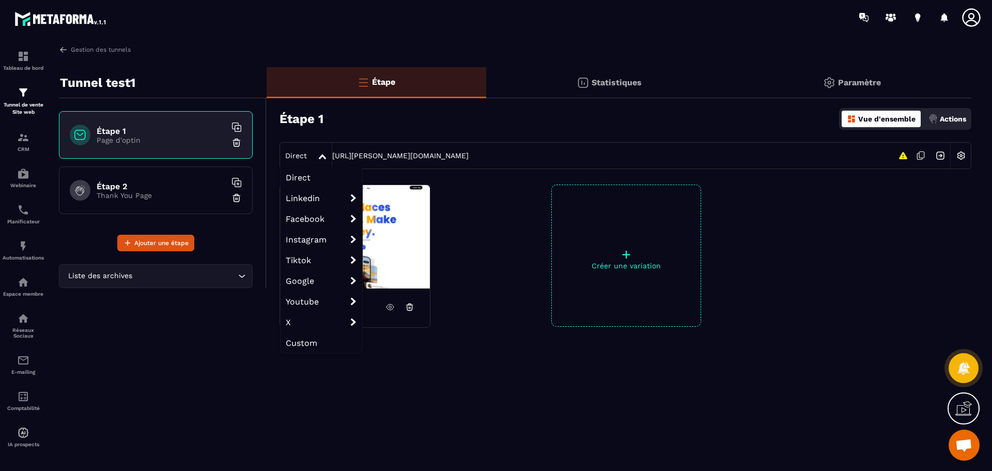
click at [697, 272] on div at bounding box center [896, 255] width 150 height 142
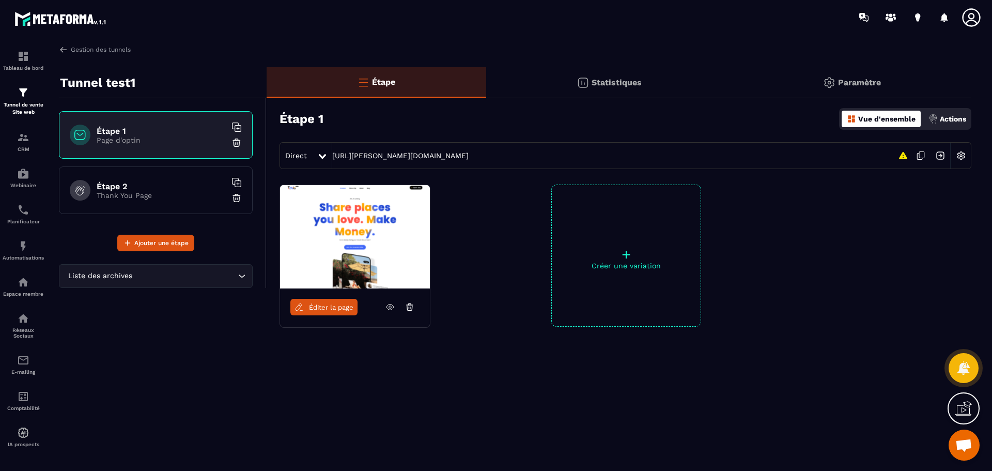
click at [320, 156] on icon at bounding box center [322, 156] width 7 height 5
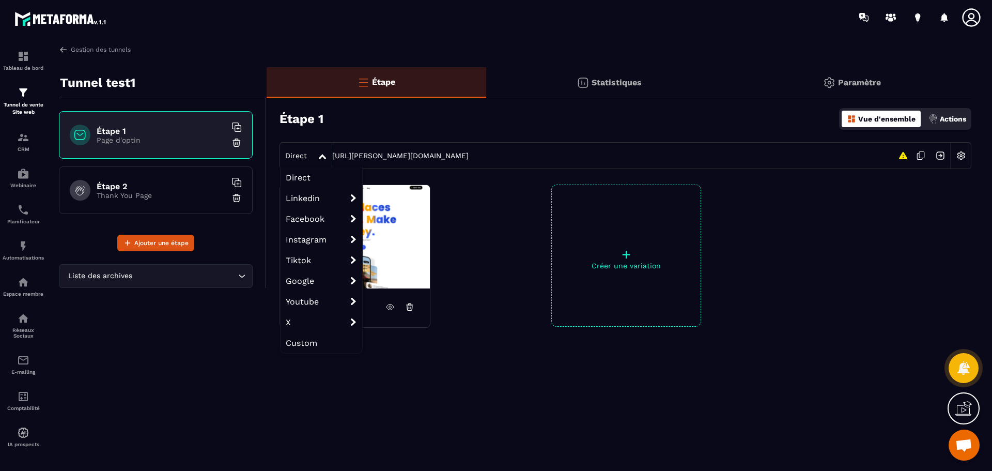
click at [593, 309] on div "Gestion des tunnels Tunnel test1 Étape 1 Page d'optin Étape 2 Thank You Page Aj…" at bounding box center [515, 255] width 933 height 421
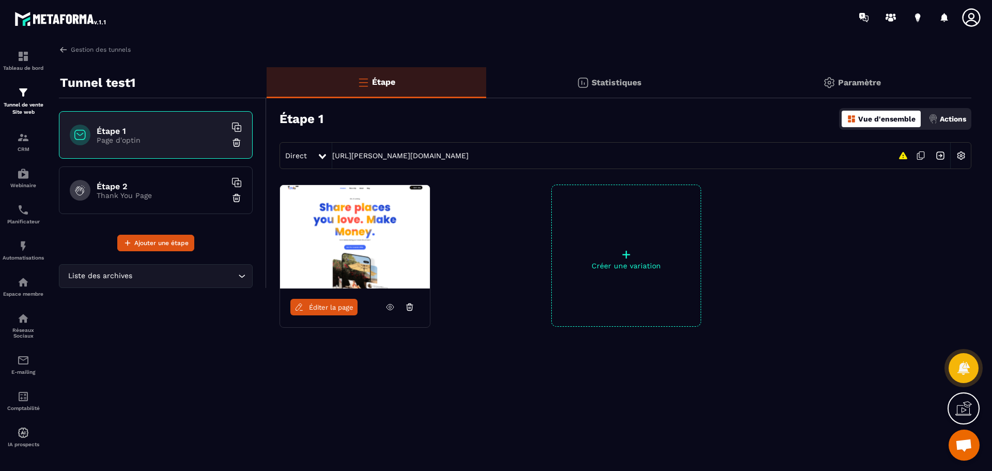
click at [385, 243] on img at bounding box center [355, 236] width 150 height 103
click at [338, 309] on span "Éditer la page" at bounding box center [331, 307] width 44 height 8
